Goal: Transaction & Acquisition: Purchase product/service

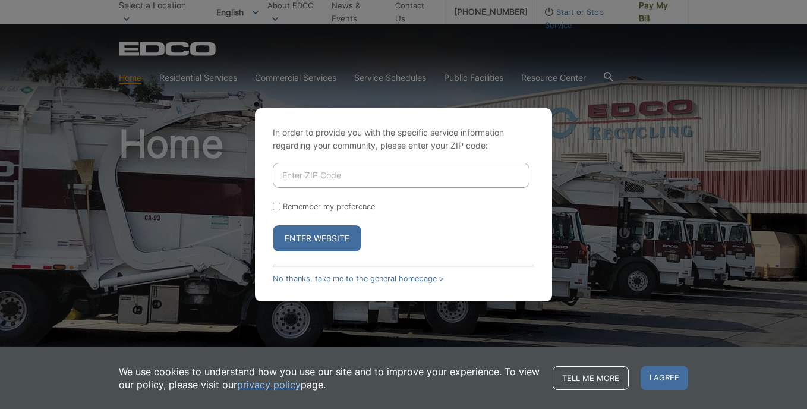
click at [350, 178] on input "Enter ZIP Code" at bounding box center [401, 175] width 257 height 25
type input "92028"
click at [277, 208] on input "Remember my preference" at bounding box center [277, 207] width 8 height 8
checkbox input "true"
click at [318, 239] on button "Enter Website" at bounding box center [317, 238] width 89 height 26
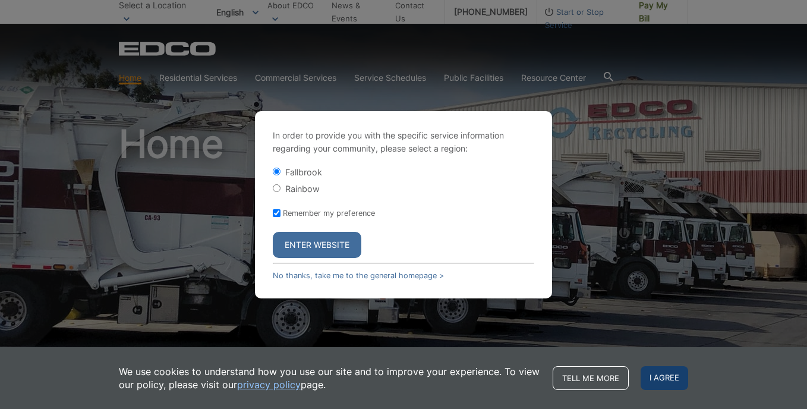
click at [672, 383] on span "I agree" at bounding box center [664, 378] width 48 height 24
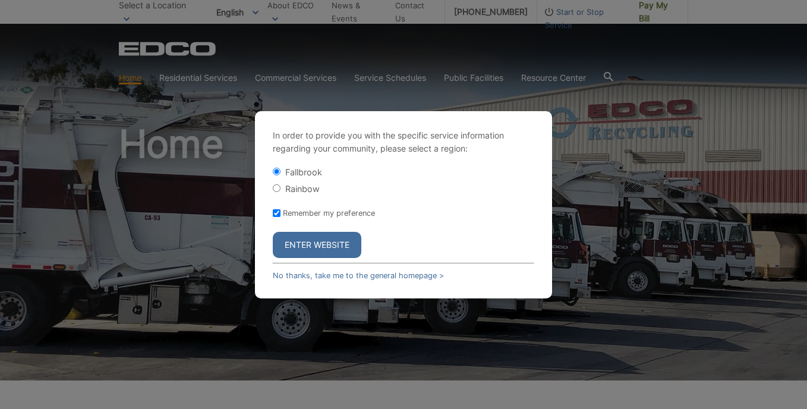
click at [330, 244] on button "Enter Website" at bounding box center [317, 245] width 89 height 26
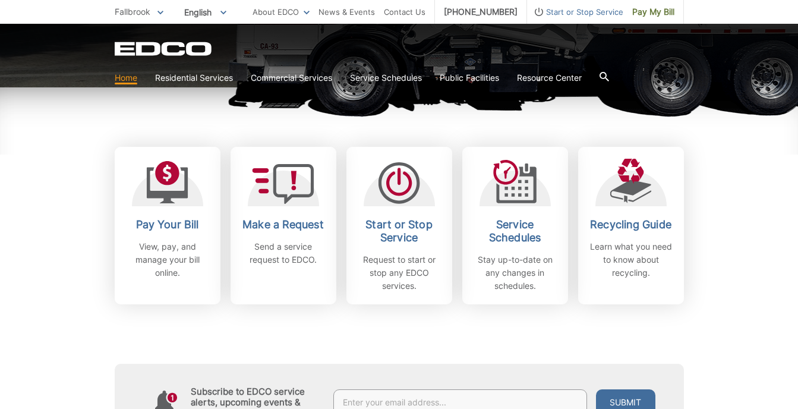
scroll to position [356, 0]
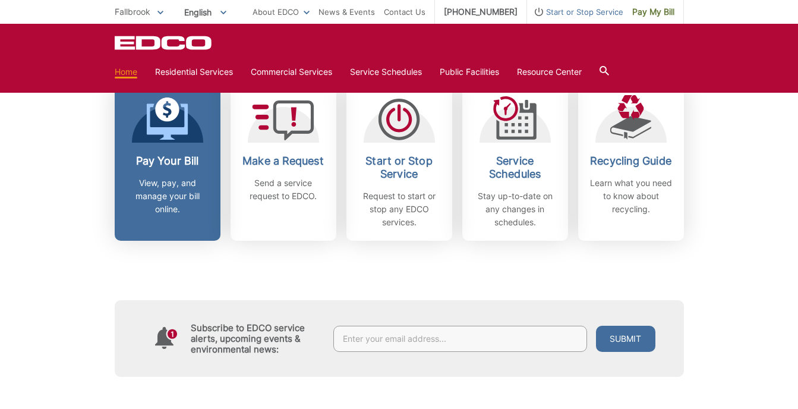
click at [176, 143] on link "Pay Your Bill View, pay, and manage your bill online." at bounding box center [168, 161] width 106 height 157
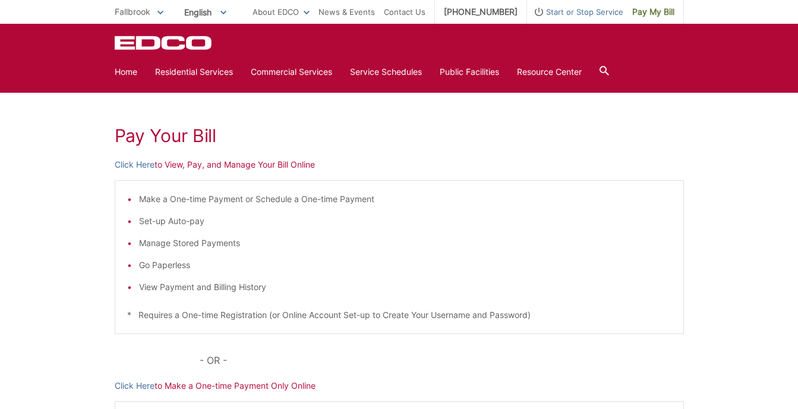
scroll to position [101, 0]
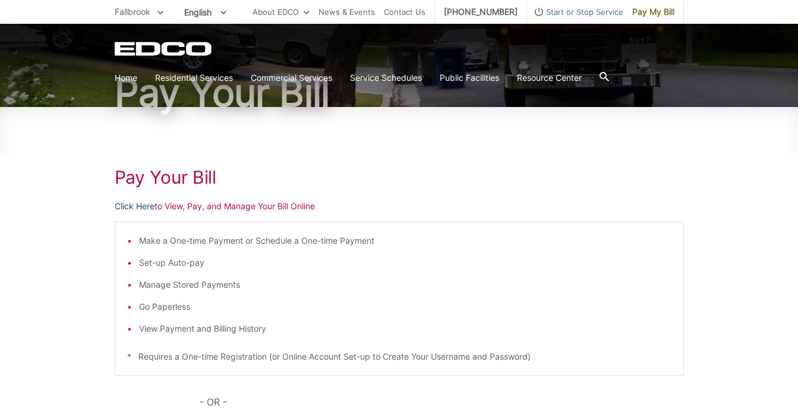
click at [144, 206] on link "Click Here" at bounding box center [135, 206] width 40 height 13
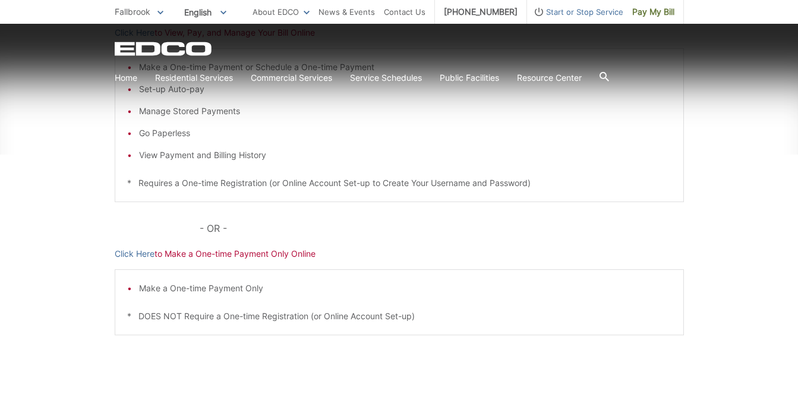
scroll to position [339, 0]
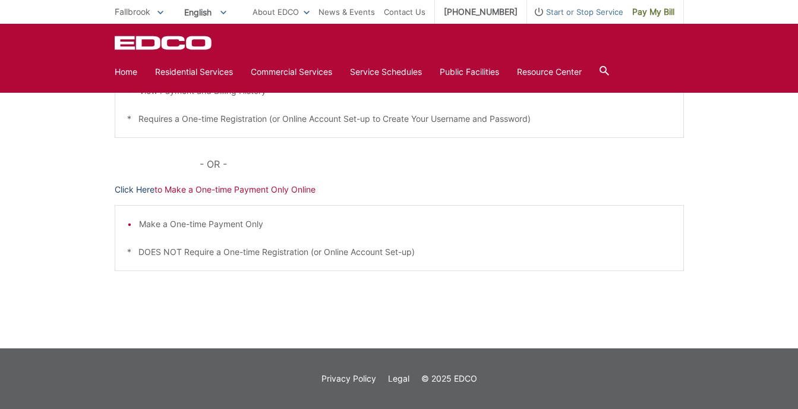
click at [129, 191] on link "Click Here" at bounding box center [135, 189] width 40 height 13
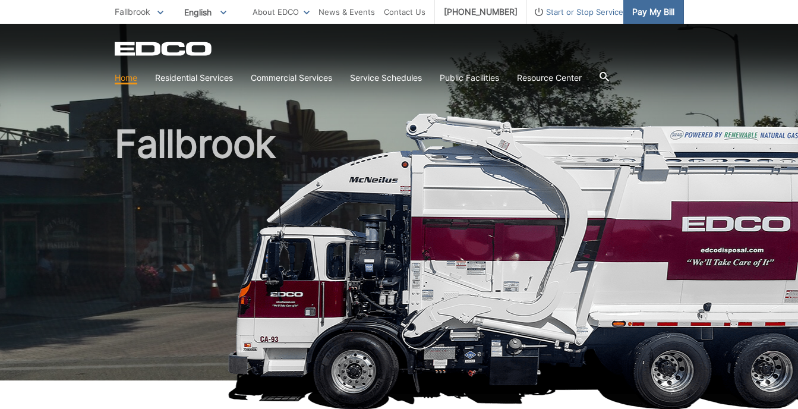
click at [653, 11] on span "Pay My Bill" at bounding box center [653, 11] width 42 height 13
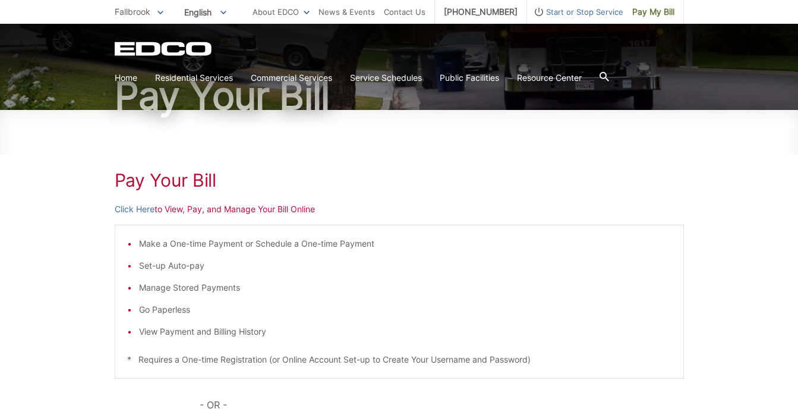
scroll to position [297, 0]
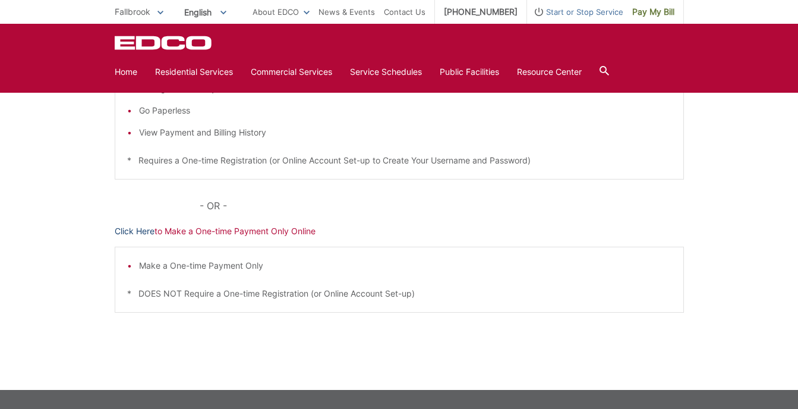
click at [143, 232] on link "Click Here" at bounding box center [135, 231] width 40 height 13
